Goal: Contribute content: Add original content to the website for others to see

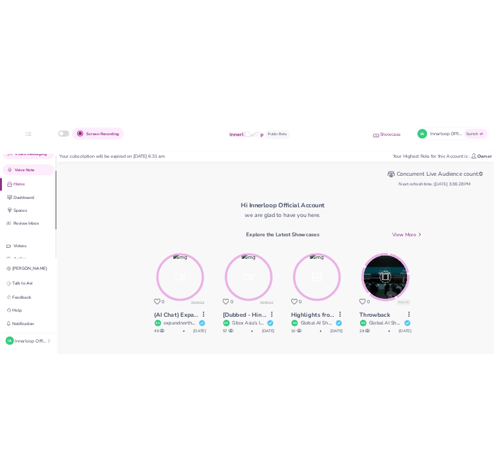
scroll to position [61, 0]
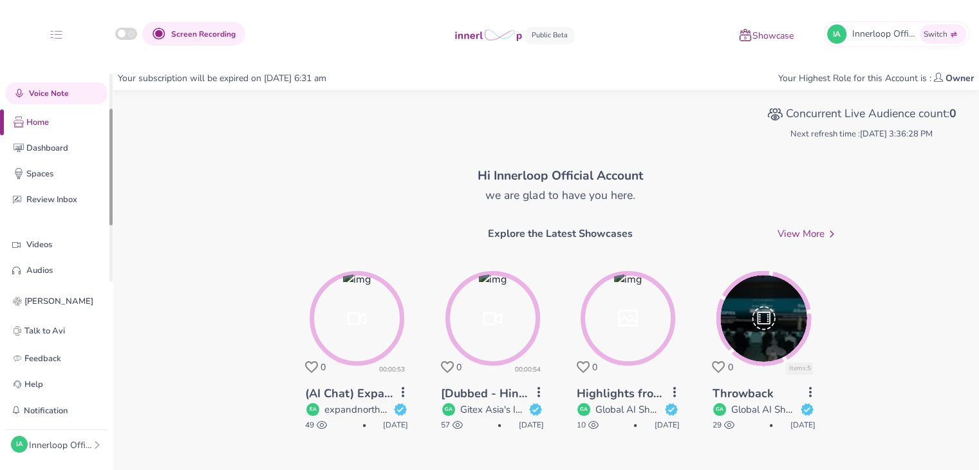
drag, startPoint x: 111, startPoint y: 156, endPoint x: 111, endPoint y: 191, distance: 34.8
click at [111, 191] on div at bounding box center [110, 167] width 3 height 117
click at [50, 168] on p "Spaces" at bounding box center [66, 174] width 80 height 14
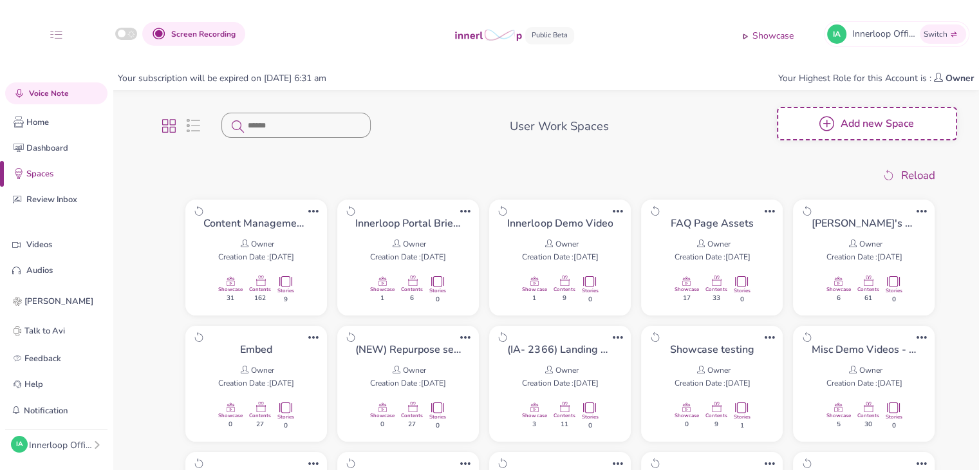
click at [866, 124] on h6 "Add new Space" at bounding box center [877, 124] width 73 height 0
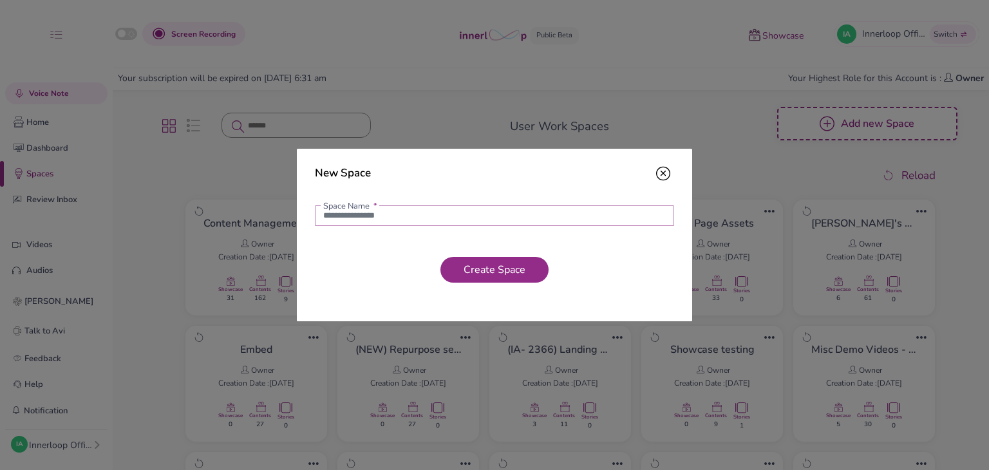
click at [523, 222] on input "text" at bounding box center [494, 215] width 359 height 21
type input "**********"
click at [479, 265] on span "Create Space" at bounding box center [494, 270] width 72 height 14
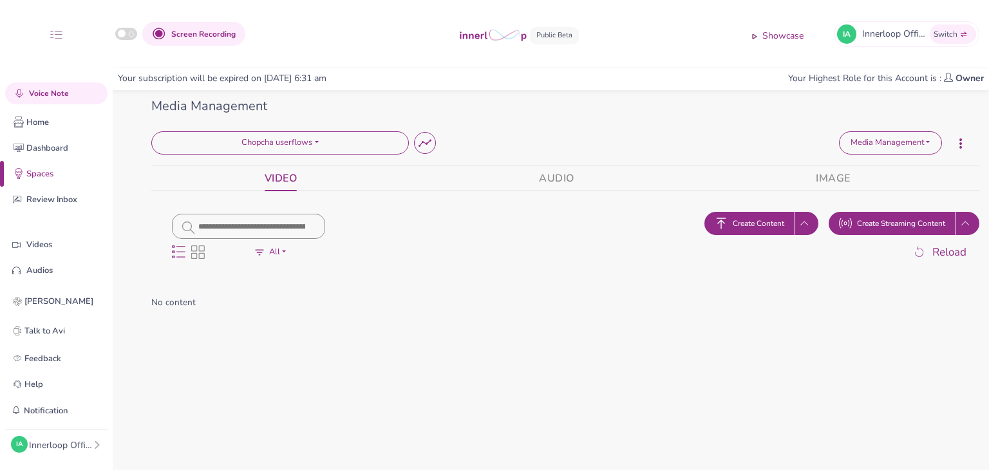
click at [747, 221] on span "Create Content" at bounding box center [759, 224] width 52 height 12
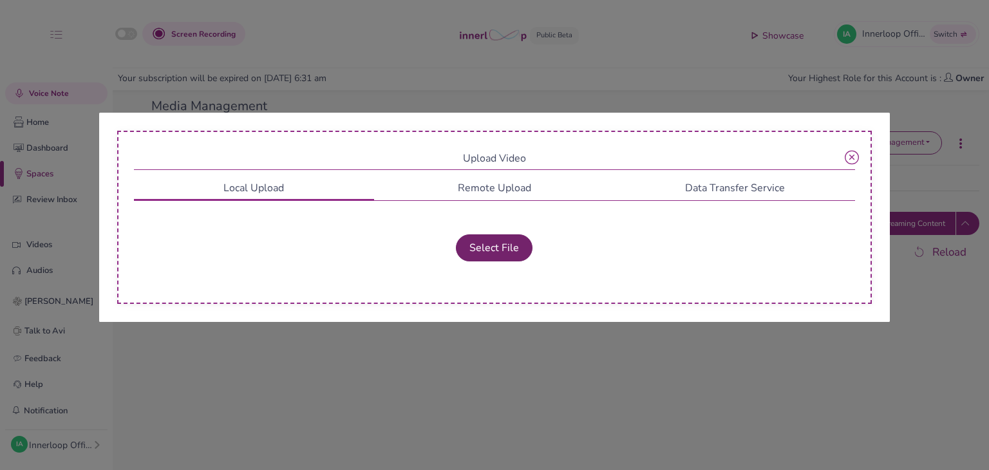
click at [503, 236] on button "Select File" at bounding box center [494, 247] width 77 height 27
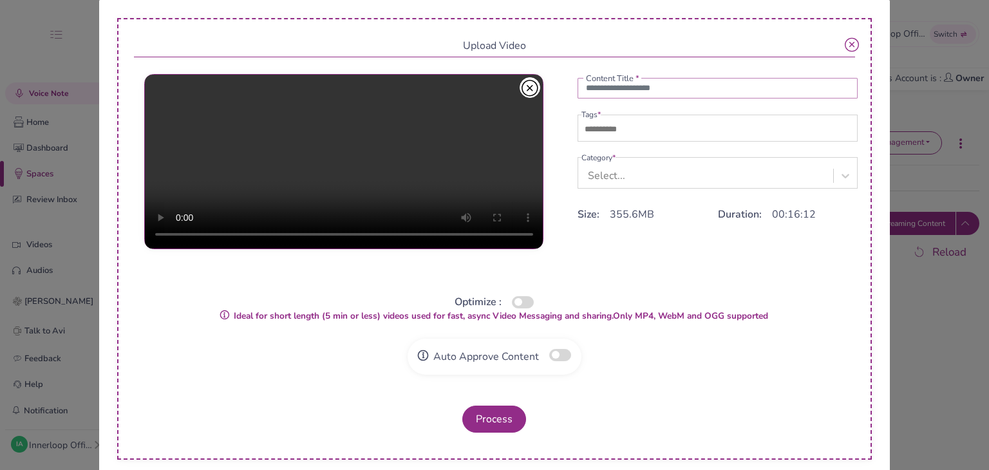
click at [617, 93] on input "text" at bounding box center [718, 88] width 281 height 21
type input "**********"
click at [612, 127] on input "text" at bounding box center [626, 129] width 90 height 15
type input "***"
click at [601, 131] on span "one" at bounding box center [597, 128] width 32 height 13
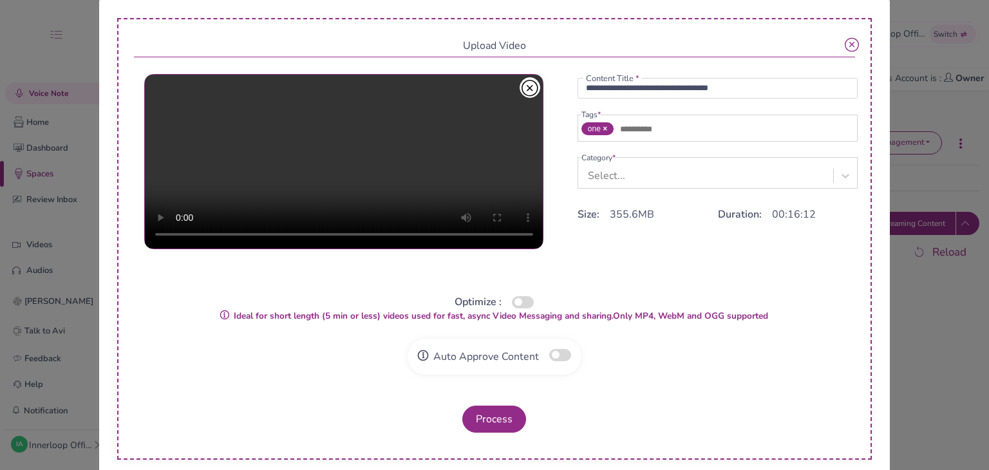
click at [601, 129] on link at bounding box center [604, 128] width 6 height 9
click at [597, 129] on input "text" at bounding box center [626, 129] width 90 height 15
type input "**********"
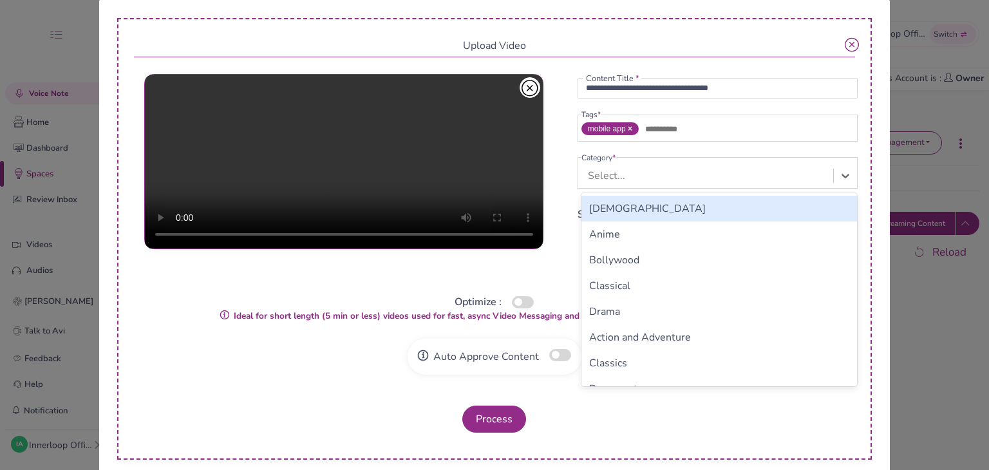
click at [605, 170] on div "Select..." at bounding box center [606, 175] width 37 height 15
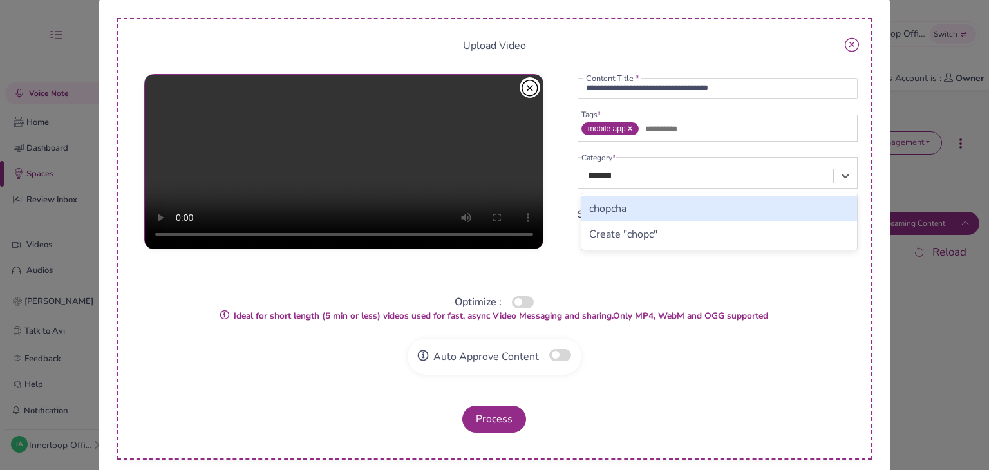
type input "*******"
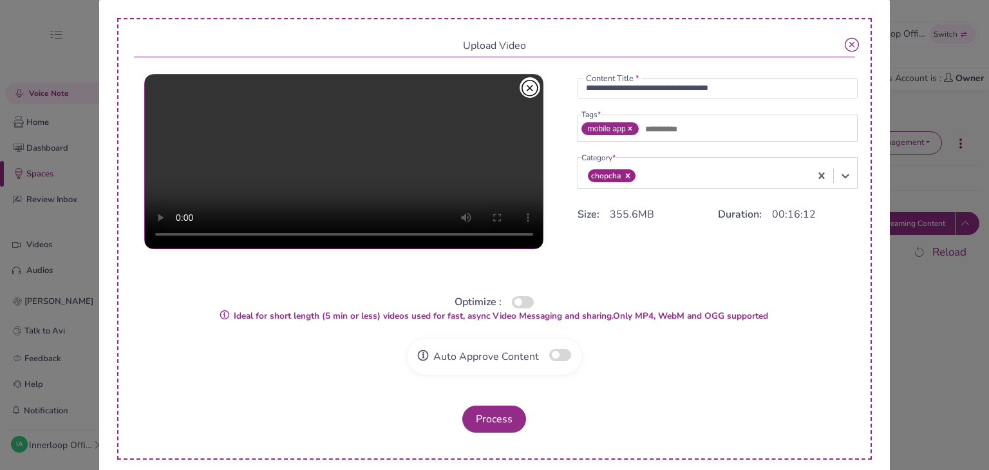
click at [512, 302] on button "button" at bounding box center [523, 302] width 22 height 12
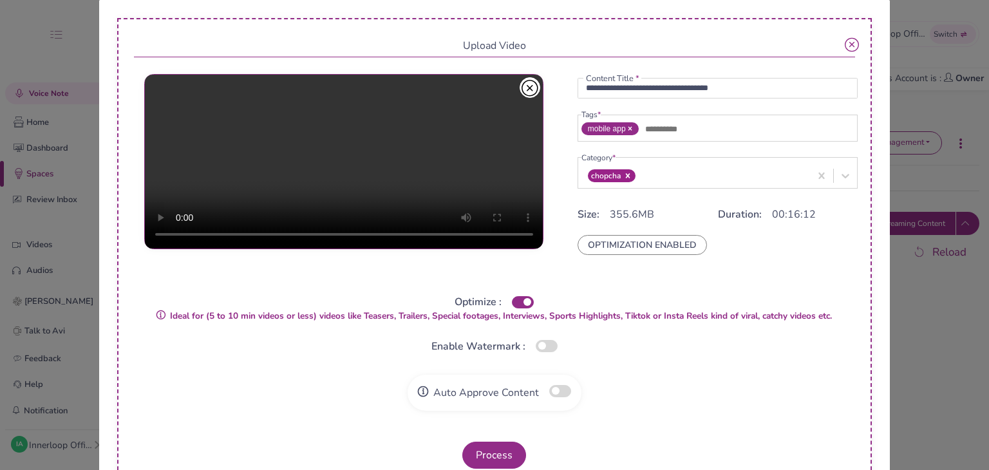
click at [549, 382] on div "Auto Approve Content" at bounding box center [495, 393] width 174 height 36
click at [550, 387] on button "button" at bounding box center [560, 391] width 22 height 12
click at [505, 447] on button "Process" at bounding box center [494, 455] width 64 height 27
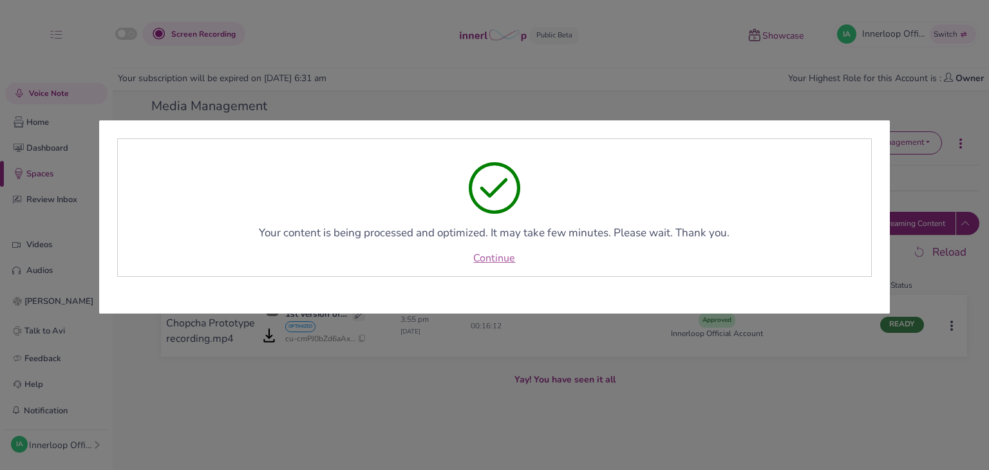
click at [497, 259] on link "Continue" at bounding box center [494, 257] width 42 height 15
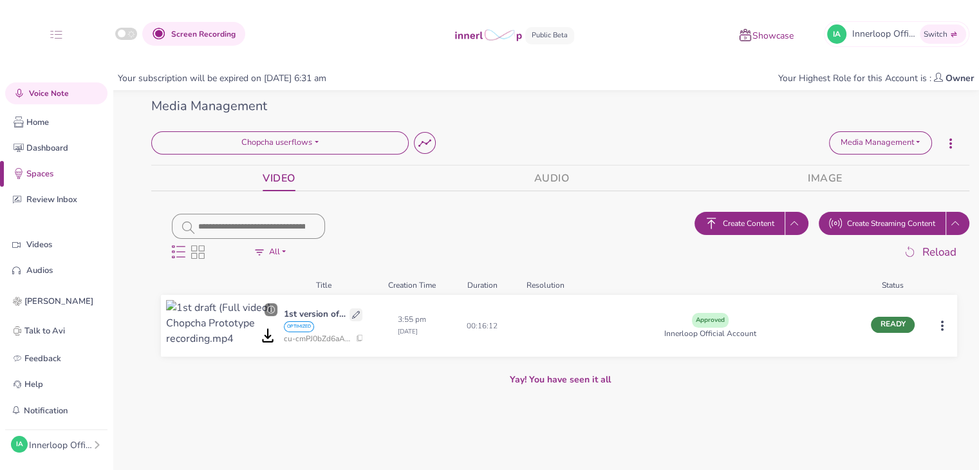
click at [744, 219] on span "Create Content" at bounding box center [749, 224] width 52 height 12
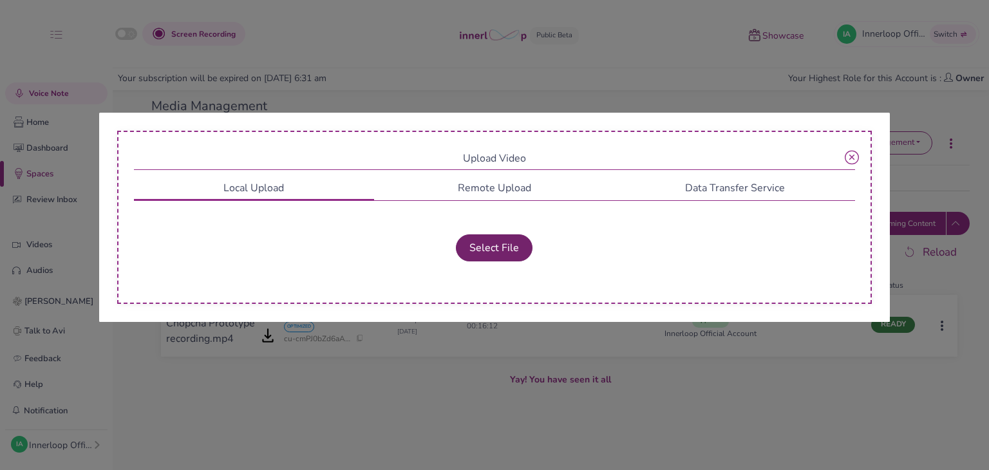
click at [489, 248] on button "Select File" at bounding box center [494, 247] width 77 height 27
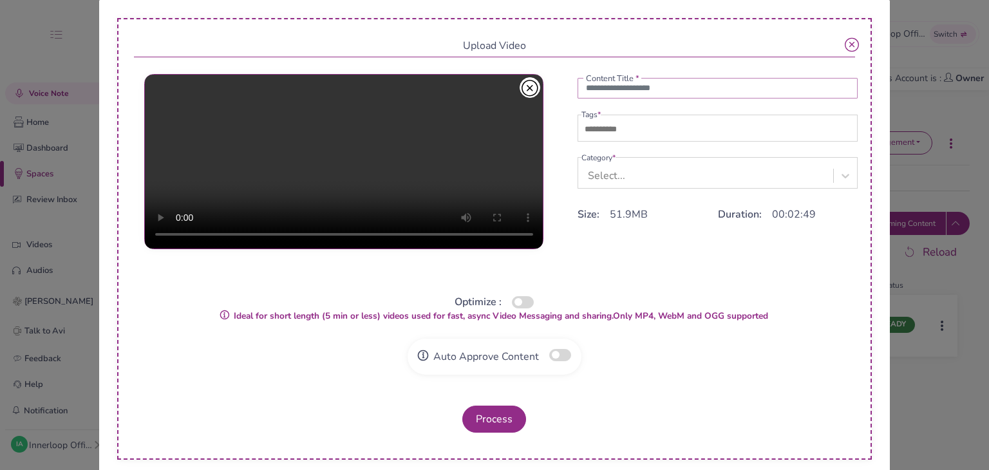
click at [590, 95] on input "text" at bounding box center [718, 88] width 281 height 21
type input "**********"
click at [614, 131] on input "text" at bounding box center [626, 129] width 90 height 15
type input "**********"
click at [609, 169] on div "Select..." at bounding box center [606, 175] width 37 height 15
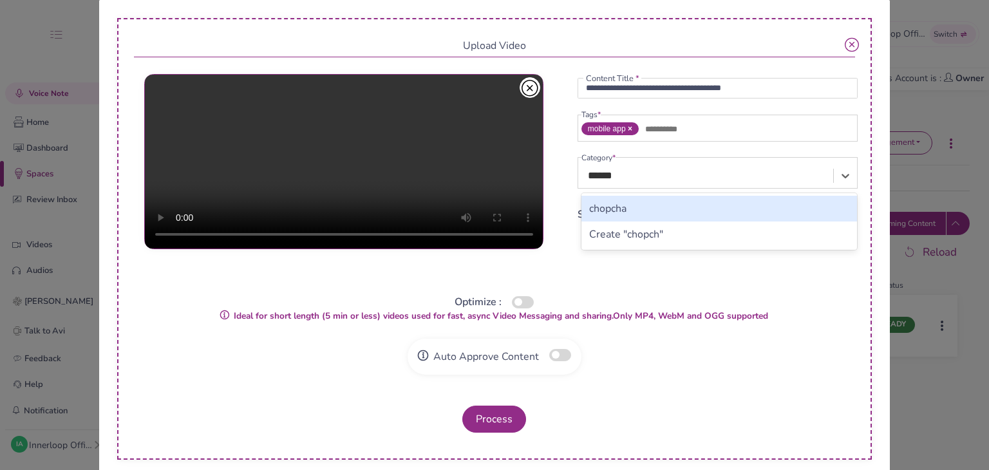
type input "*******"
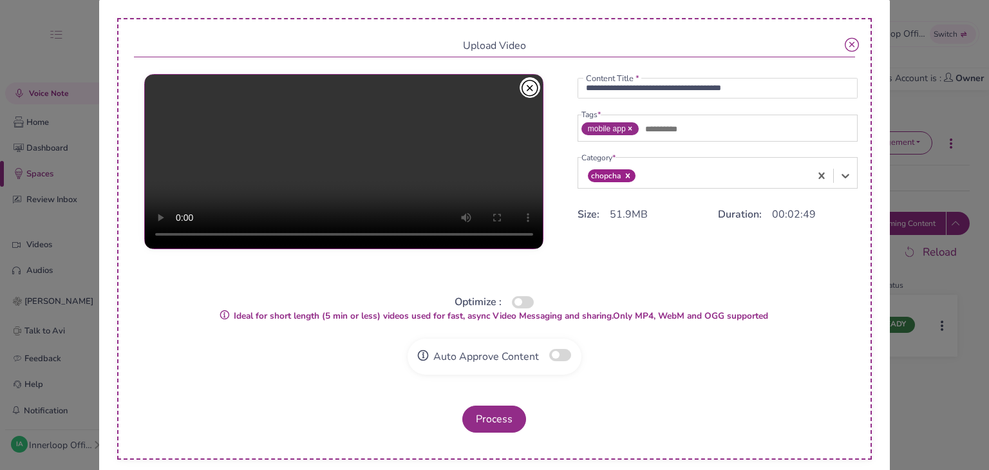
click at [512, 301] on button "button" at bounding box center [523, 302] width 22 height 12
drag, startPoint x: 510, startPoint y: 301, endPoint x: 525, endPoint y: 310, distance: 17.9
click at [512, 301] on button "button" at bounding box center [523, 302] width 22 height 12
click at [523, 306] on button "button" at bounding box center [523, 302] width 22 height 12
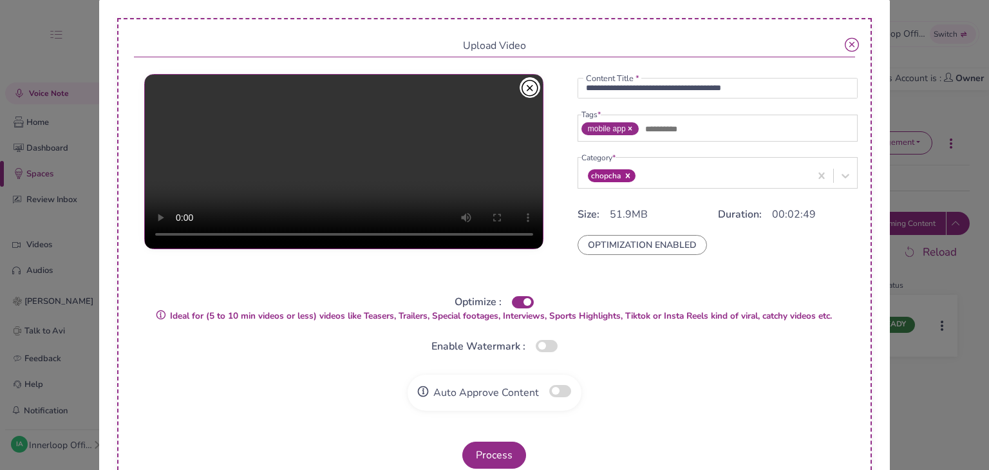
click at [551, 390] on button "button" at bounding box center [560, 391] width 22 height 12
click at [480, 451] on button "Process" at bounding box center [494, 455] width 64 height 27
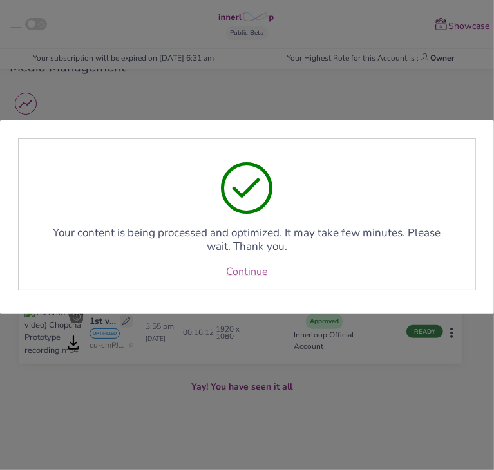
click at [245, 272] on link "Continue" at bounding box center [247, 271] width 42 height 15
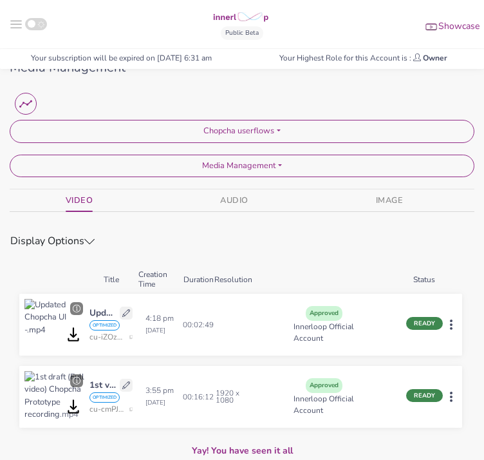
click at [95, 236] on icon "button" at bounding box center [89, 241] width 10 height 10
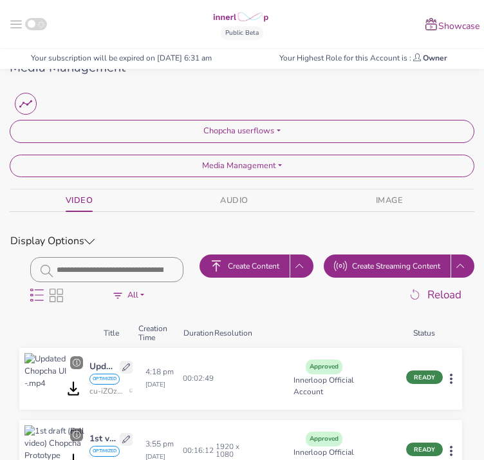
click at [279, 260] on span "Create Content" at bounding box center [254, 266] width 52 height 12
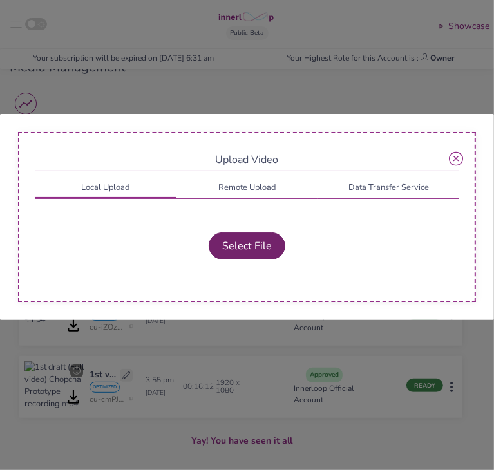
click at [252, 256] on button "Select File" at bounding box center [247, 245] width 77 height 27
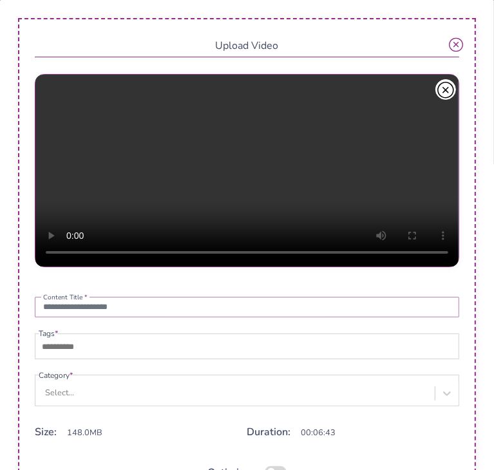
click at [246, 313] on input "text" at bounding box center [247, 307] width 424 height 21
paste input "**********"
type input "**********"
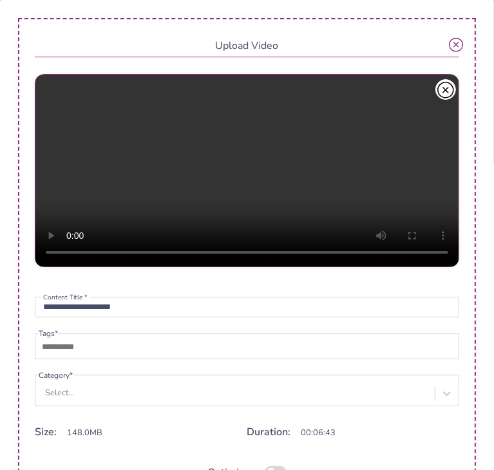
click at [160, 338] on fieldset "Tags *" at bounding box center [247, 344] width 424 height 32
click at [129, 343] on input "text" at bounding box center [84, 346] width 90 height 15
click at [129, 348] on input "text" at bounding box center [84, 346] width 90 height 15
type input "**********"
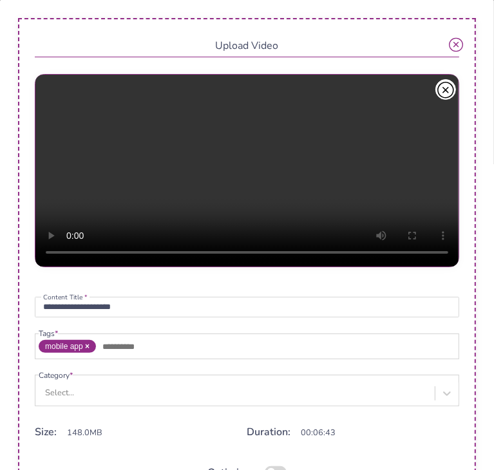
click at [153, 394] on div "Select..." at bounding box center [249, 393] width 420 height 24
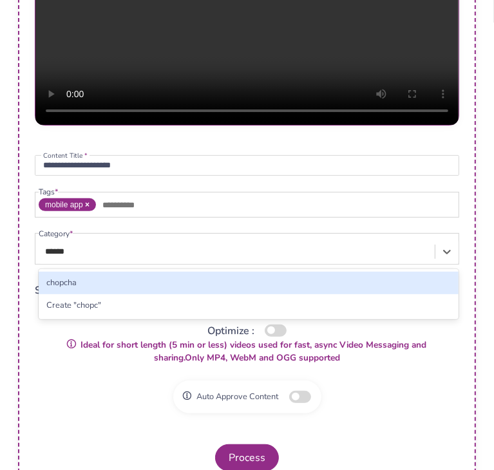
type input "*******"
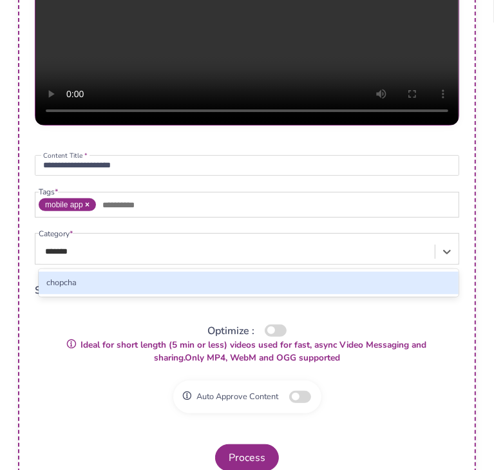
click at [142, 285] on div "chopcha" at bounding box center [249, 283] width 420 height 23
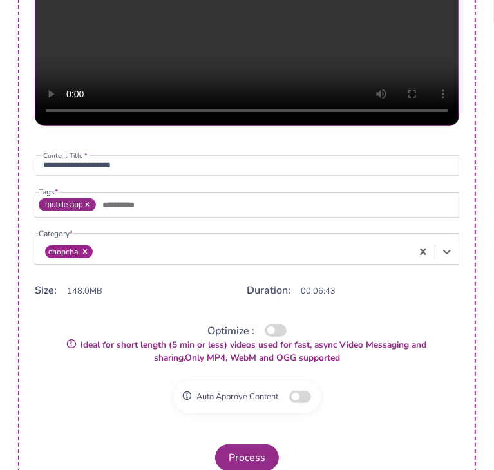
click at [265, 337] on button "button" at bounding box center [276, 330] width 22 height 12
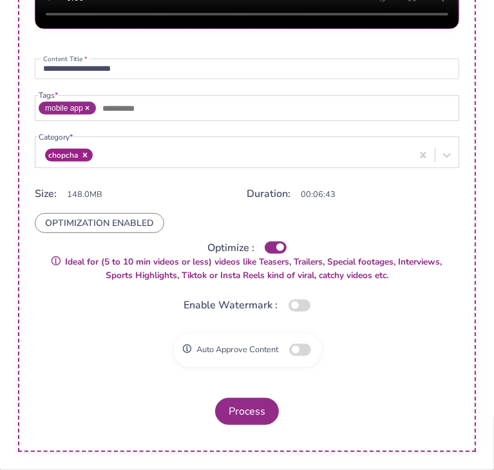
scroll to position [252, 0]
click at [302, 356] on button "button" at bounding box center [300, 350] width 22 height 12
click at [241, 420] on button "Process" at bounding box center [247, 411] width 64 height 27
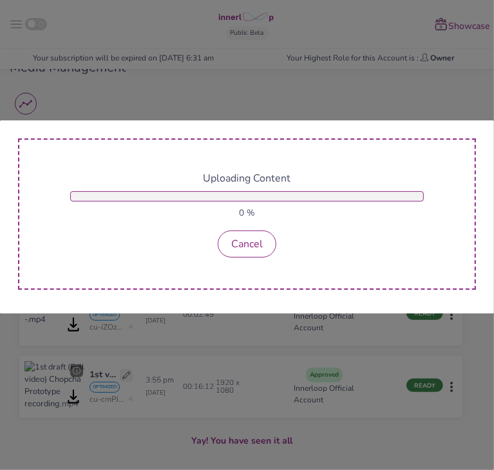
scroll to position [0, 0]
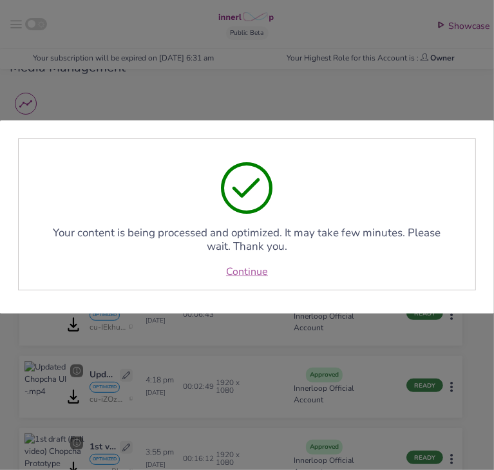
click at [265, 268] on link "Continue" at bounding box center [247, 271] width 42 height 15
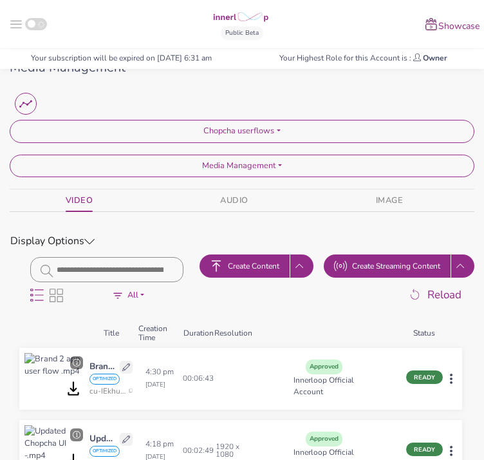
click at [290, 263] on button "Create Content" at bounding box center [245, 265] width 90 height 23
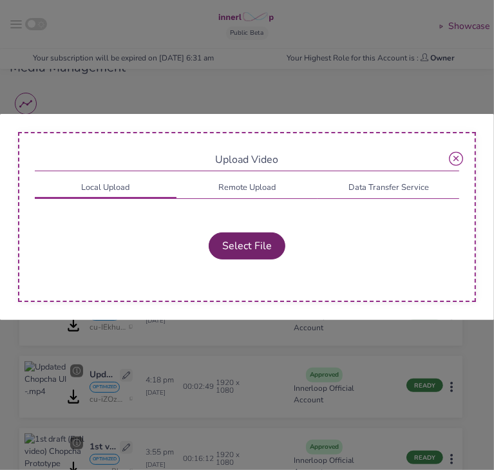
click at [267, 251] on button "Select File" at bounding box center [247, 245] width 77 height 27
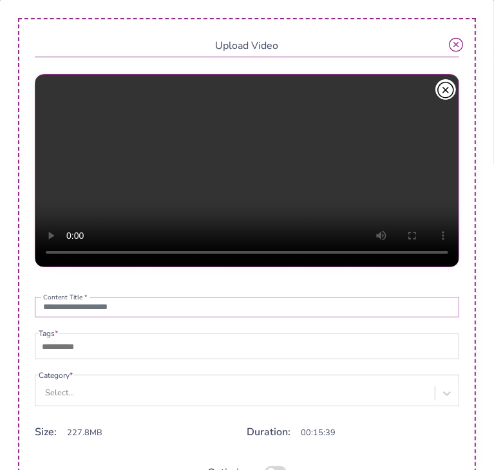
click at [168, 304] on input "text" at bounding box center [247, 307] width 424 height 21
type input "**********"
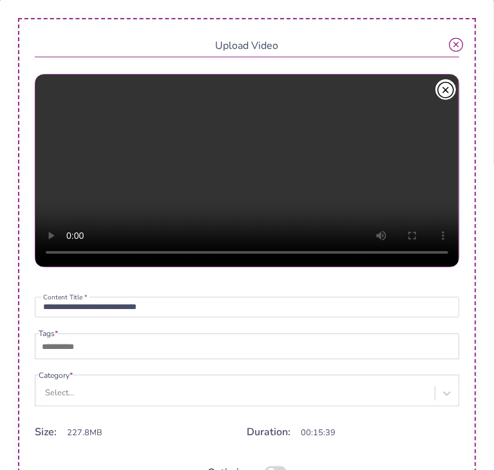
click at [129, 354] on input "text" at bounding box center [84, 346] width 90 height 15
type input "***"
click at [141, 392] on div "Select..." at bounding box center [249, 393] width 420 height 24
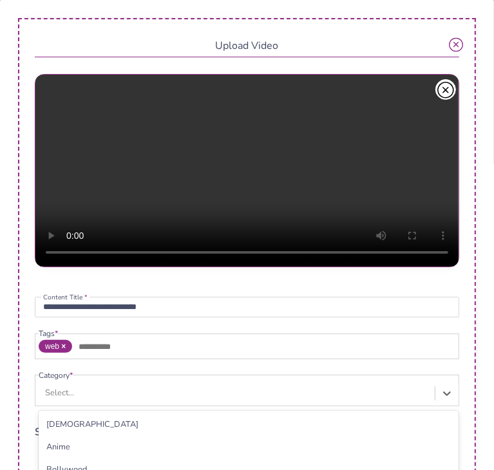
scroll to position [142, 0]
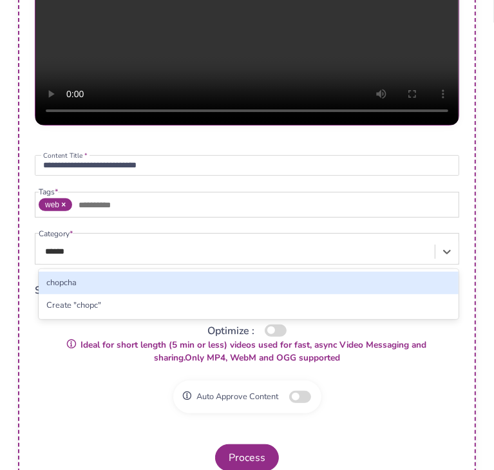
type input "*******"
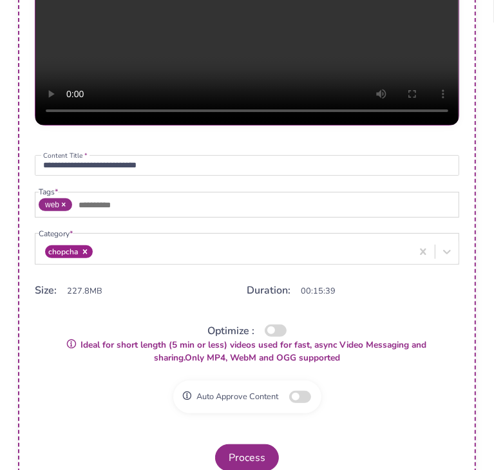
click at [277, 337] on button "button" at bounding box center [276, 330] width 22 height 12
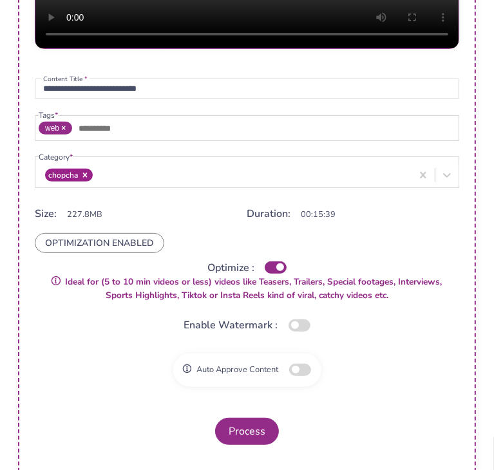
scroll to position [269, 0]
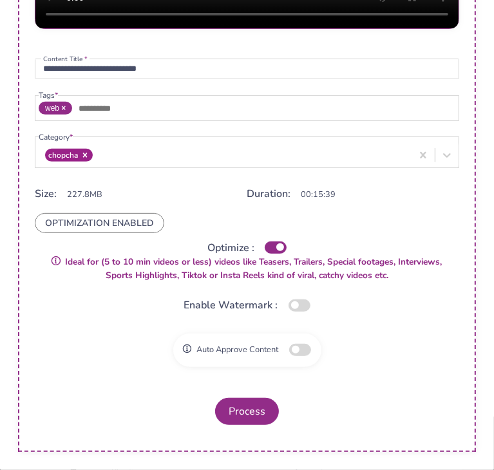
click at [305, 351] on button "button" at bounding box center [300, 350] width 22 height 12
click at [248, 421] on button "Process" at bounding box center [247, 411] width 64 height 27
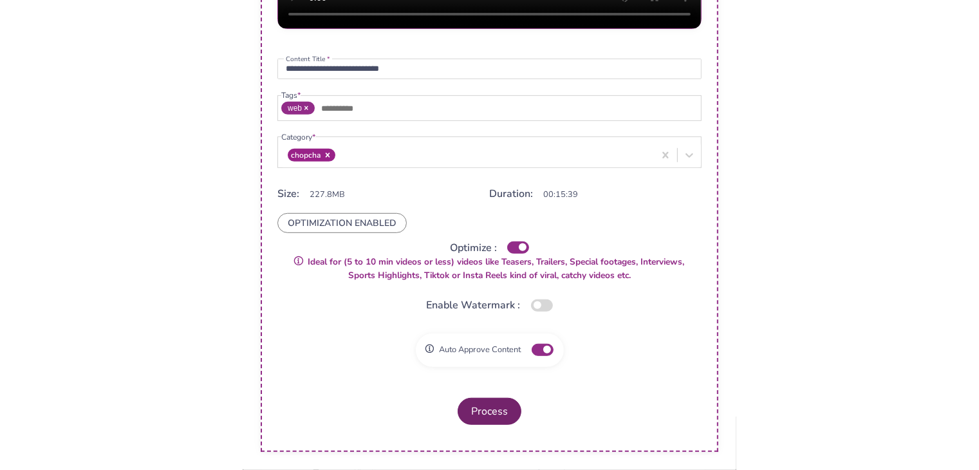
scroll to position [0, 0]
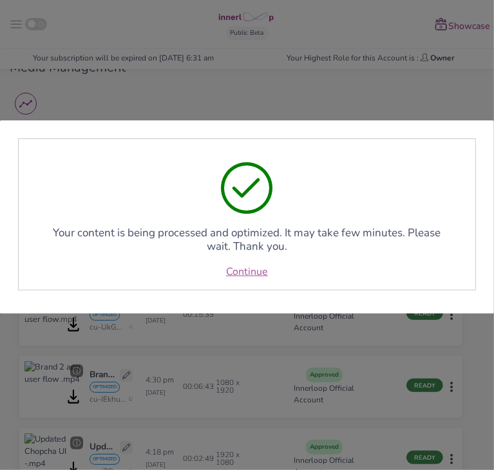
click at [254, 270] on link "Continue" at bounding box center [247, 271] width 42 height 15
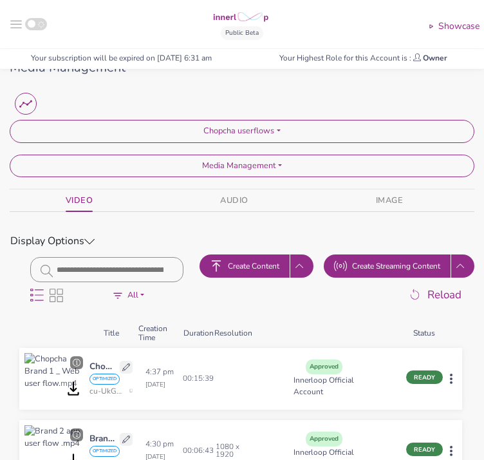
click at [10, 28] on rect at bounding box center [16, 28] width 12 height 1
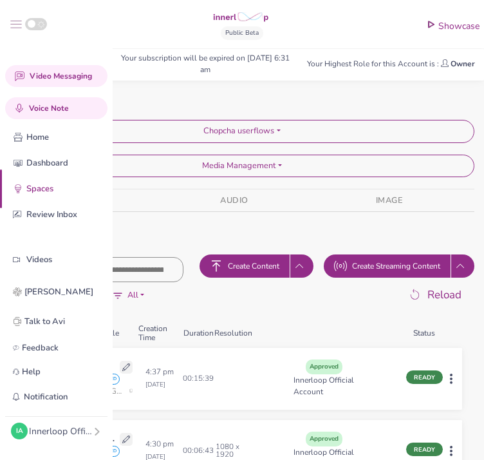
click at [10, 28] on rect at bounding box center [16, 28] width 12 height 1
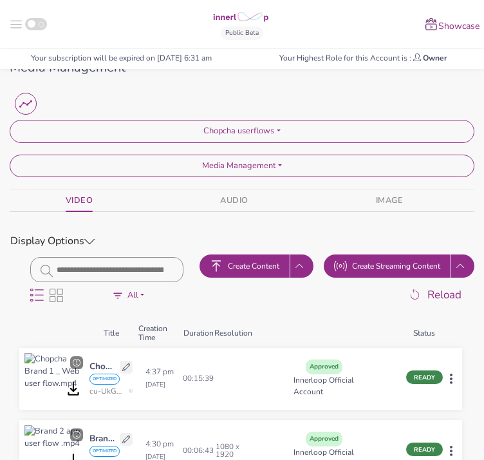
click at [10, 28] on rect at bounding box center [16, 28] width 12 height 1
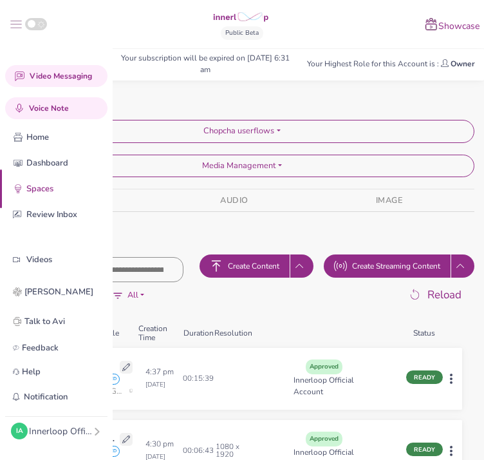
click at [10, 28] on rect at bounding box center [16, 28] width 12 height 1
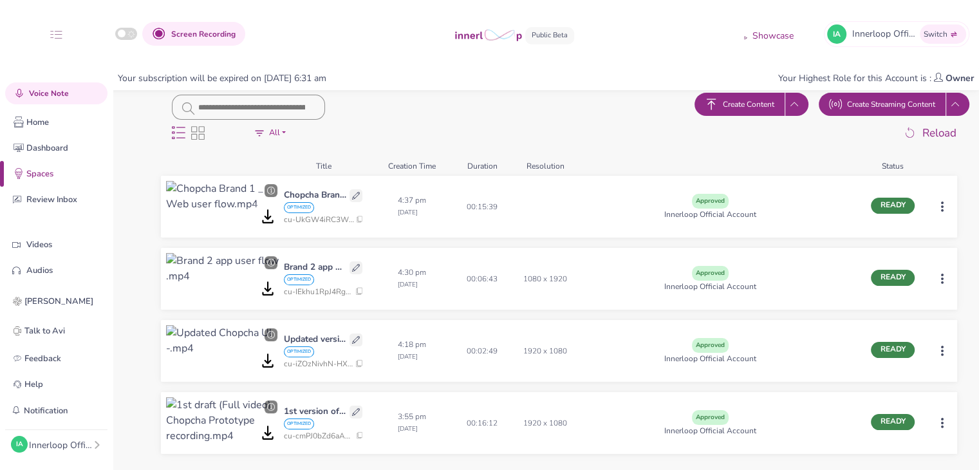
scroll to position [139, 0]
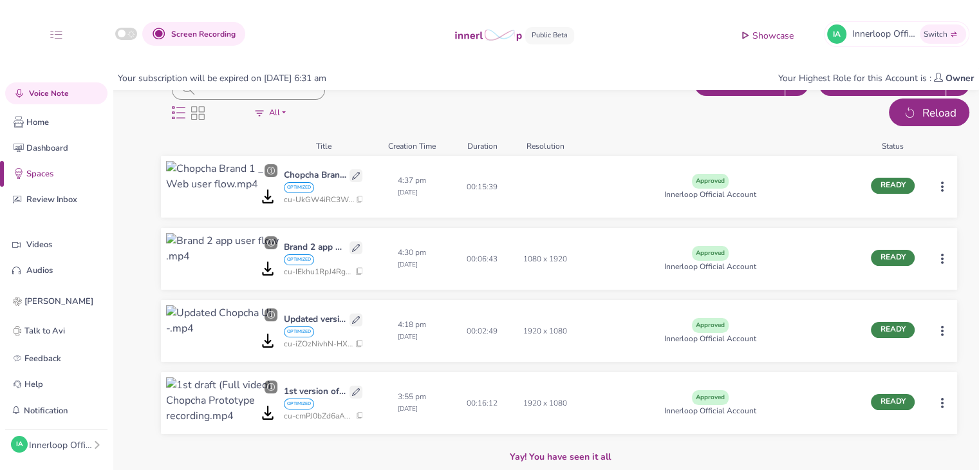
click at [923, 109] on span "Reload" at bounding box center [940, 113] width 34 height 17
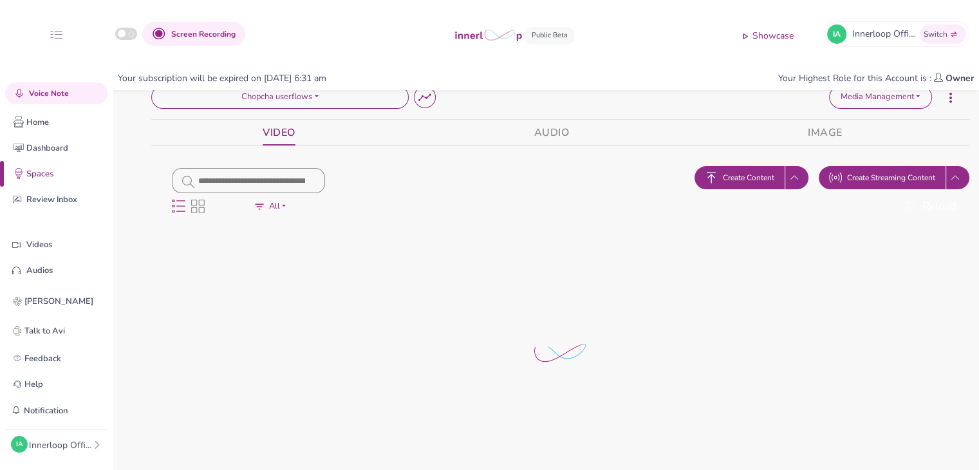
scroll to position [45, 0]
